Goal: Obtain resource: Obtain resource

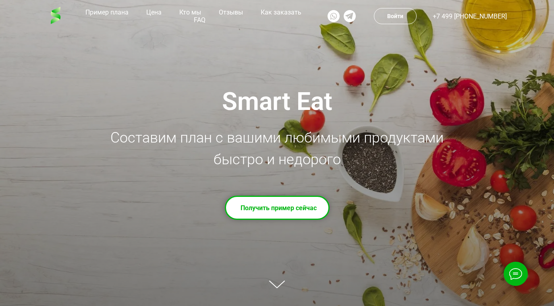
click at [290, 207] on td "Получить пример сейчас" at bounding box center [279, 208] width 76 height 20
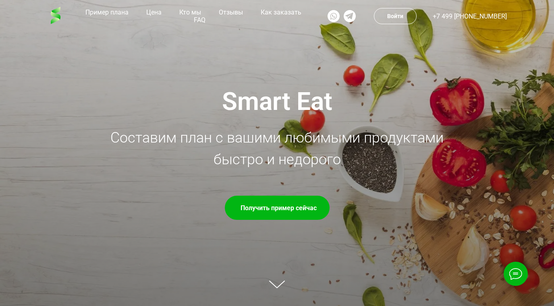
click at [275, 279] on div "Smart Eat Составим план с вашими любимыми продуктами быстро и недорого Получить…" at bounding box center [277, 153] width 554 height 306
click at [275, 276] on div "Smart Eat Составим план с вашими любимыми продуктами быстро и недорого Получить…" at bounding box center [277, 153] width 467 height 306
